Goal: Information Seeking & Learning: Learn about a topic

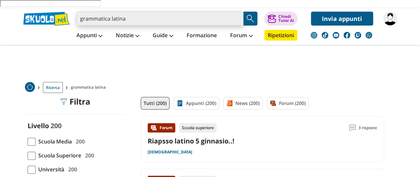
click at [142, 12] on input "grammatica latina" at bounding box center [160, 19] width 167 height 14
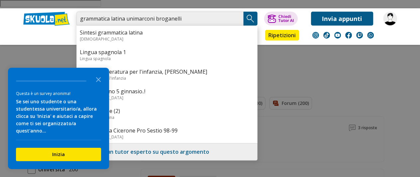
type input "grammatica latina unimarconi broganelli"
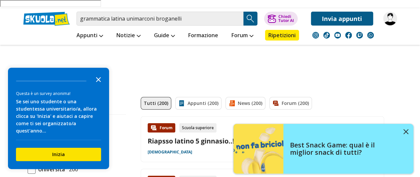
click at [97, 84] on icon "Close the survey" at bounding box center [98, 79] width 13 height 13
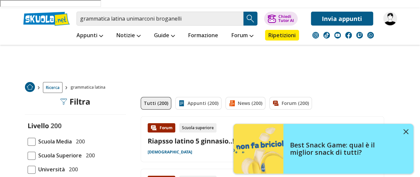
scroll to position [35, 0]
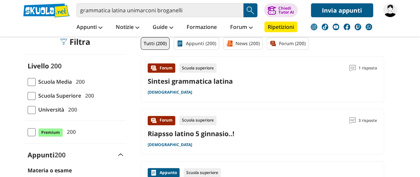
scroll to position [58, 0]
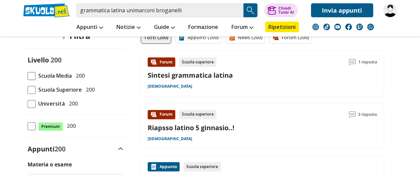
click at [30, 104] on span at bounding box center [32, 104] width 8 height 8
click at [28, 104] on input "Università 200" at bounding box center [28, 104] width 0 height 0
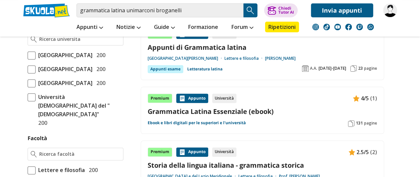
scroll to position [231, 0]
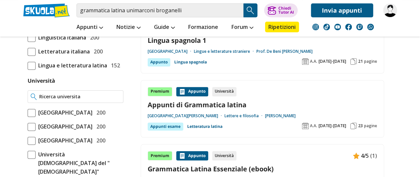
click at [83, 94] on input "Università" at bounding box center [79, 97] width 81 height 7
type input "u"
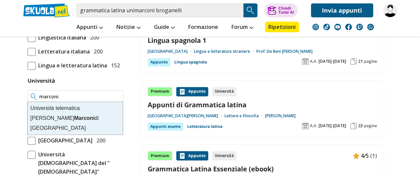
type input "Università telematica [PERSON_NAME] di [GEOGRAPHIC_DATA]"
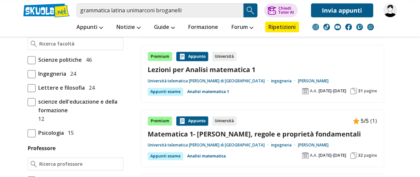
scroll to position [404, 0]
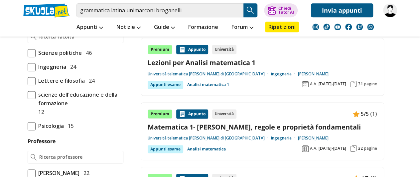
click at [33, 77] on span at bounding box center [32, 81] width 8 height 8
click at [28, 81] on input "Lettere e filosofia 24" at bounding box center [28, 81] width 0 height 0
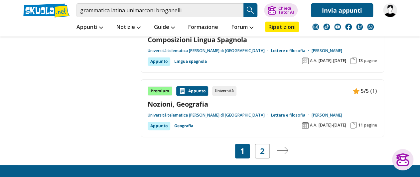
scroll to position [1385, 0]
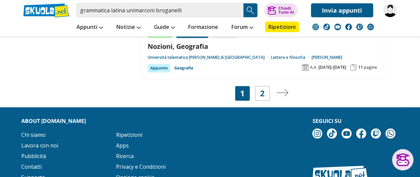
click at [279, 89] on img "Pagina successiva" at bounding box center [283, 92] width 12 height 7
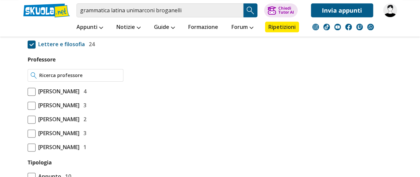
scroll to position [346, 0]
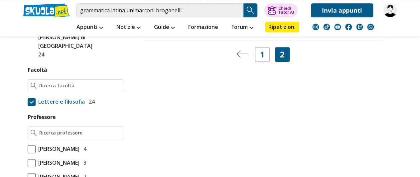
click at [33, 98] on span at bounding box center [32, 102] width 8 height 8
click at [28, 102] on input "Lettere e filosofia 24" at bounding box center [28, 102] width 0 height 0
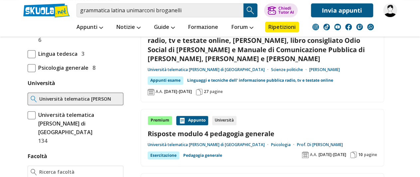
scroll to position [288, 0]
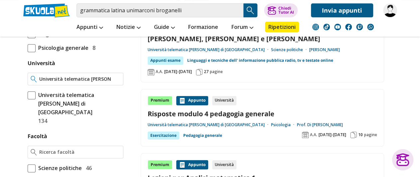
click at [70, 81] on input "Università telematica [PERSON_NAME] di [GEOGRAPHIC_DATA]" at bounding box center [79, 79] width 81 height 7
drag, startPoint x: 41, startPoint y: 78, endPoint x: 82, endPoint y: 78, distance: 41.3
click at [82, 78] on input "Università telematica [PERSON_NAME] di [GEOGRAPHIC_DATA]" at bounding box center [79, 79] width 81 height 7
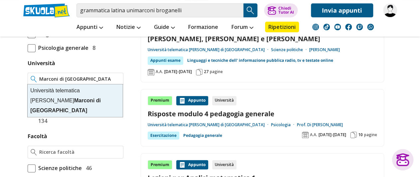
click at [74, 101] on div "Università telematica Guglielmo Marconi di Roma" at bounding box center [75, 101] width 95 height 33
type input "Università telematica [PERSON_NAME] di [GEOGRAPHIC_DATA]"
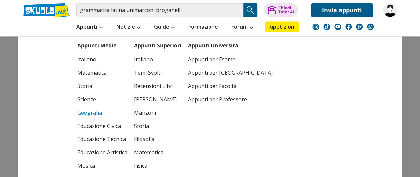
scroll to position [577, 0]
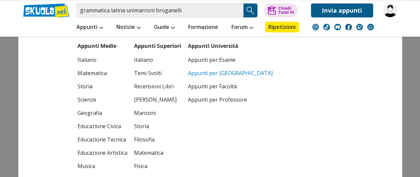
click at [210, 74] on link "Appunti per [GEOGRAPHIC_DATA]" at bounding box center [230, 72] width 85 height 13
